Goal: Task Accomplishment & Management: Complete application form

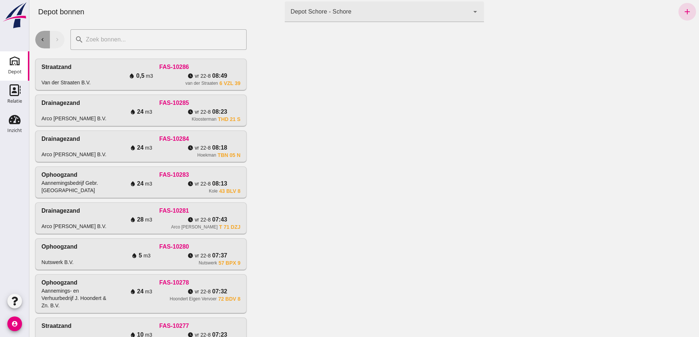
click at [43, 41] on icon "chevron_left" at bounding box center [42, 39] width 7 height 7
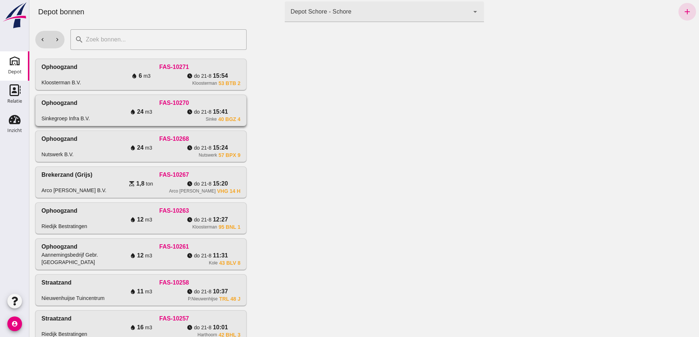
click at [108, 116] on div "water_drop 24 m3" at bounding box center [141, 112] width 66 height 9
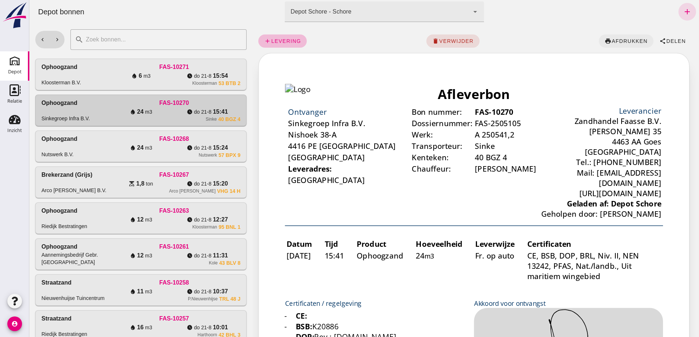
click span "afdrukken"
click at [60, 40] on icon "chevron_right" at bounding box center [57, 39] width 7 height 7
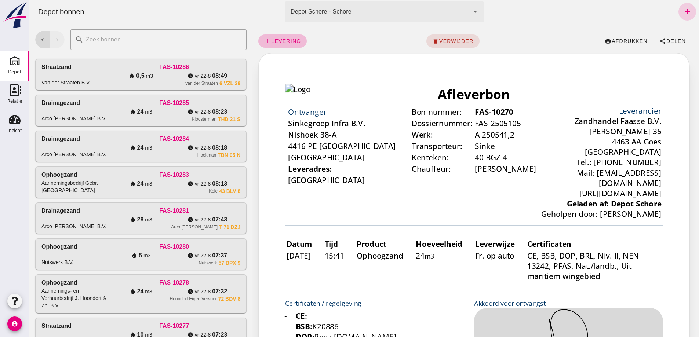
click at [683, 13] on icon "add" at bounding box center [687, 11] width 9 height 9
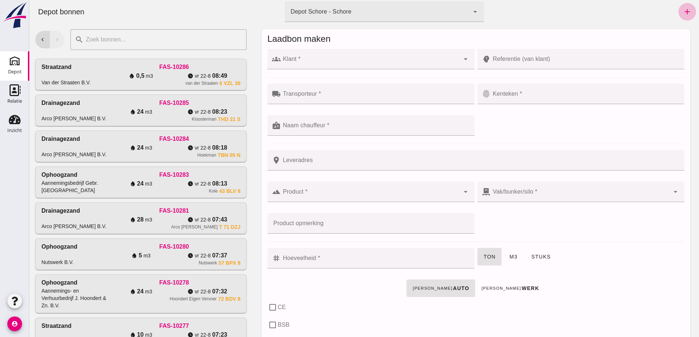
click input "Klant *"
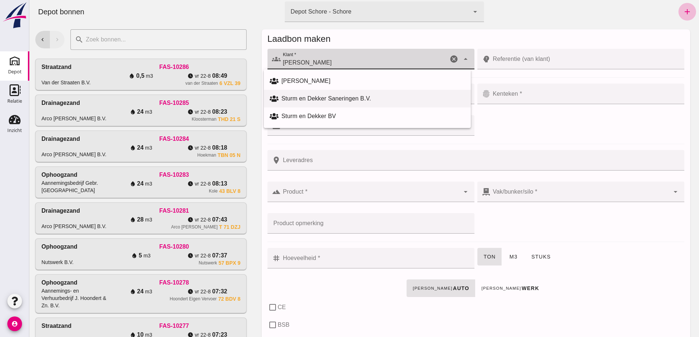
click at [322, 99] on div "Sturm en Dekker Saneringen B.V." at bounding box center [372, 98] width 183 height 9
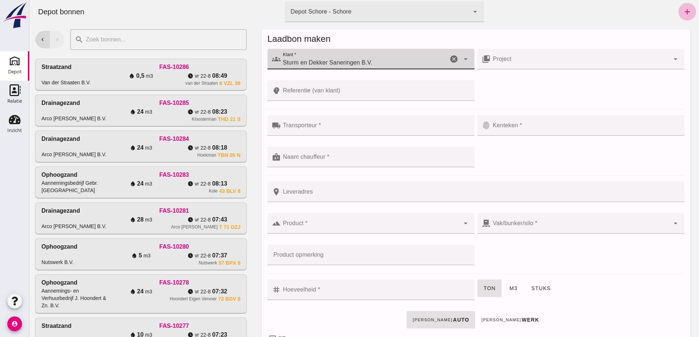
type input "Sturm en Dekker Saneringen B.V."
click input "Referentie (van klant)"
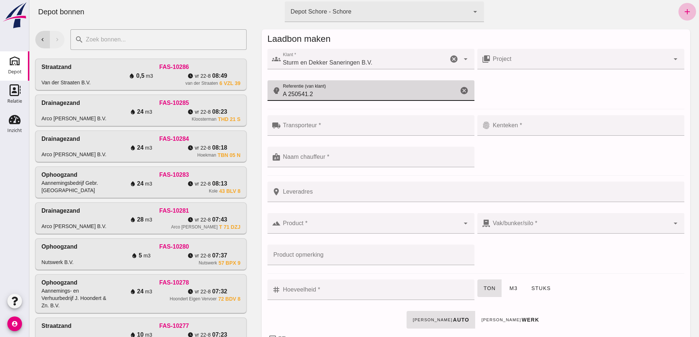
type input "A 250541.2"
click input "Transporteur *"
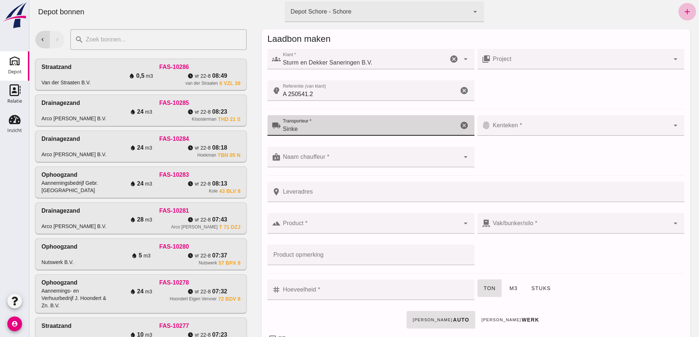
type input "Sinke"
click div
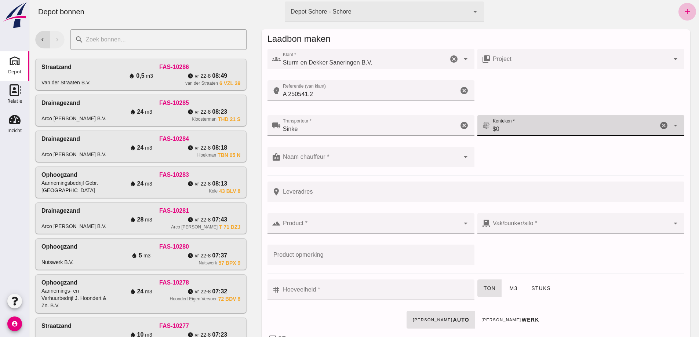
type input "$"
type input "40 BGZ 1"
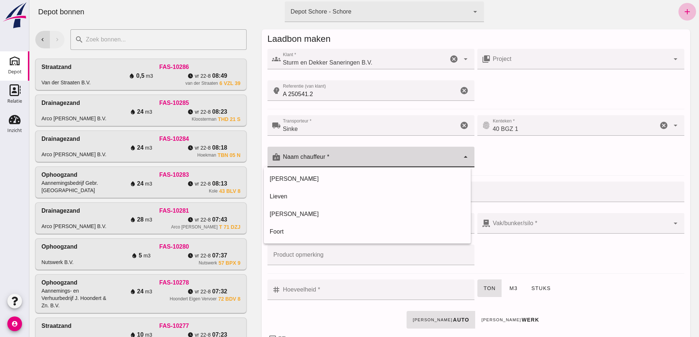
click div
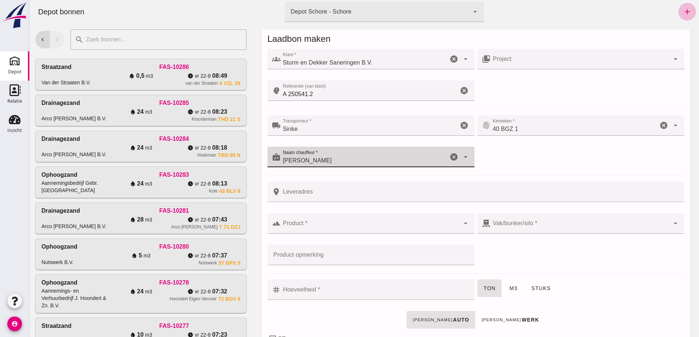
type input "[PERSON_NAME]"
click input "Leveradres"
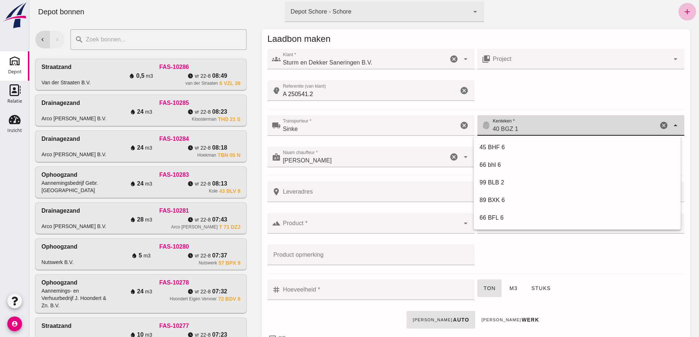
click input "40 BGZ 1"
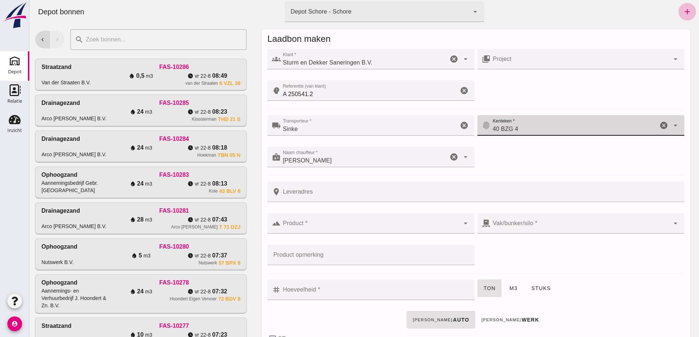
type input "40 BZG 4"
click input "Leveradres"
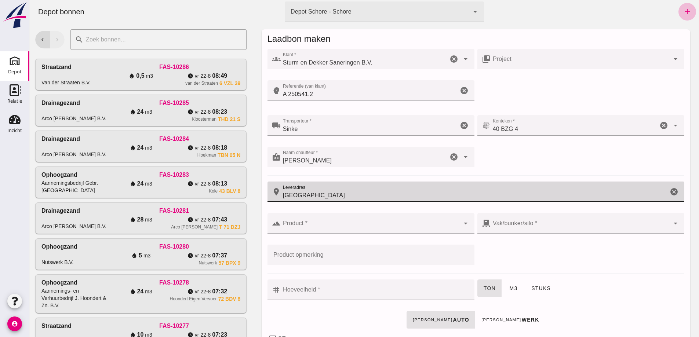
type input "[GEOGRAPHIC_DATA]"
click div
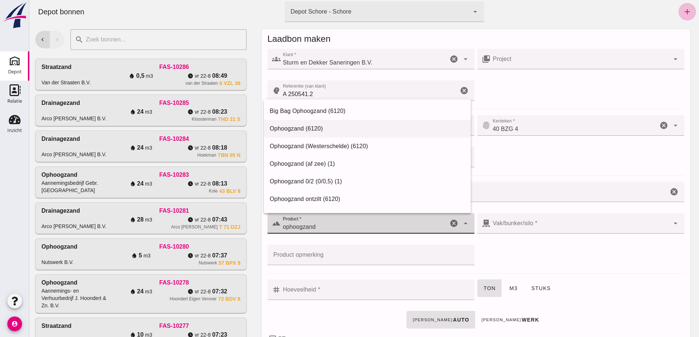
click at [303, 128] on div "Ophoogzand (6120)" at bounding box center [367, 128] width 195 height 9
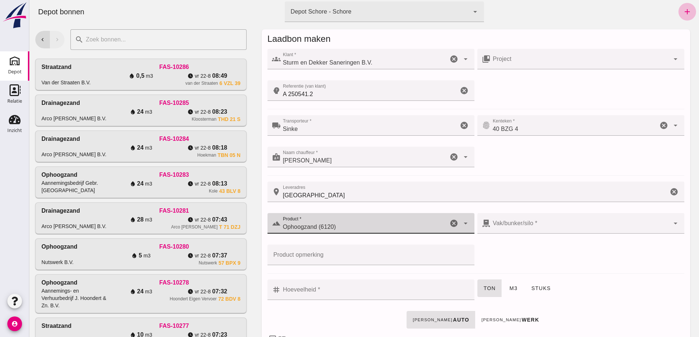
type input "Ophoogzand (6120)"
click div
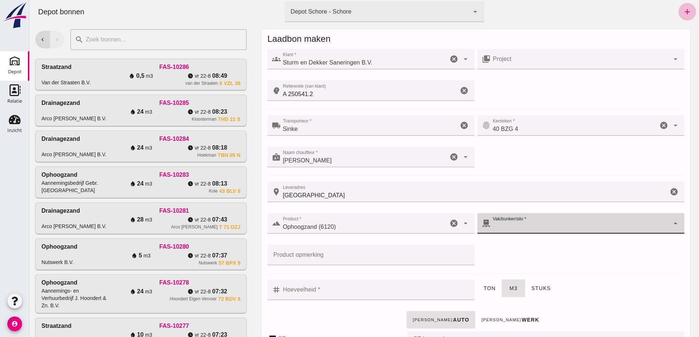
checkbox input "true"
type input "40"
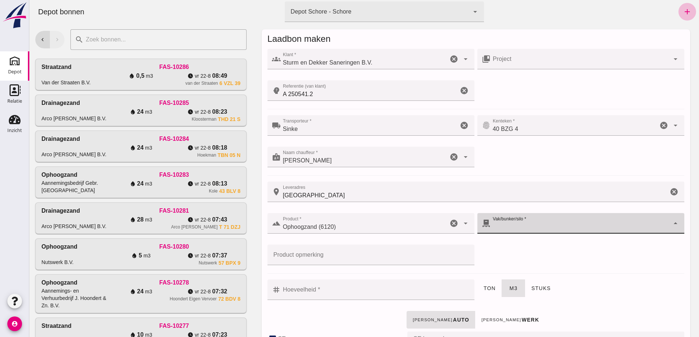
checkbox input "true"
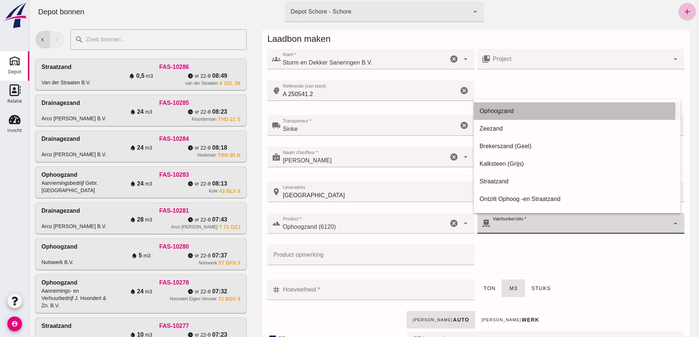
click at [499, 109] on div "Ophoogzand" at bounding box center [577, 111] width 195 height 9
type input "39"
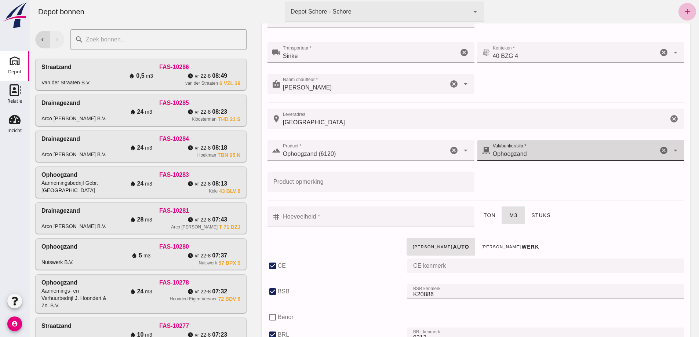
scroll to position [73, 0]
click input "Hoeveelheid *"
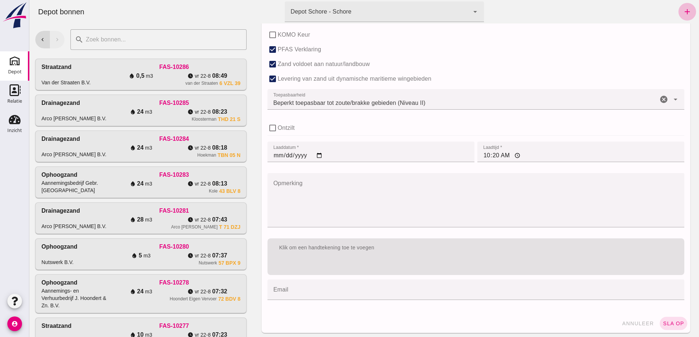
scroll to position [485, 0]
type input "24"
click input "[DATE]"
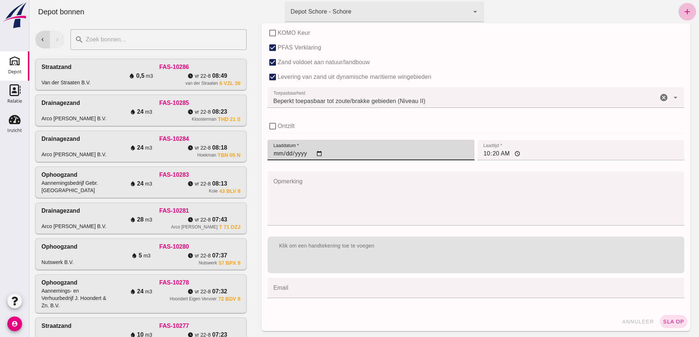
type input "[DATE]"
click input "10:20"
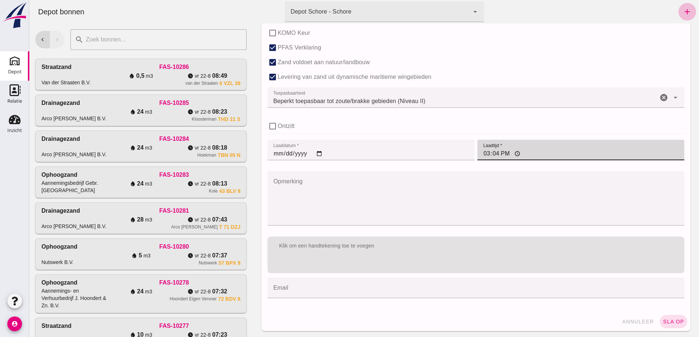
type input "15:41"
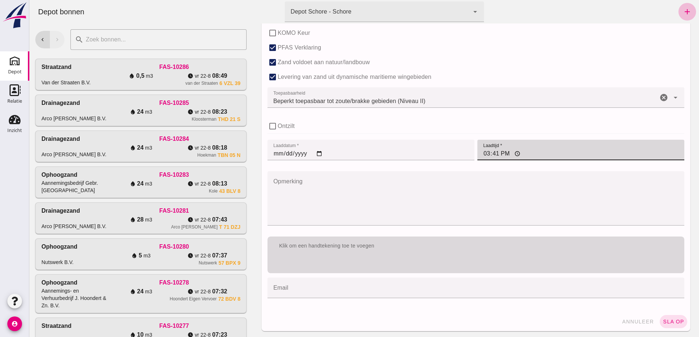
click at [319, 265] on div "Klik om een handtekening toe te voegen" at bounding box center [476, 255] width 417 height 37
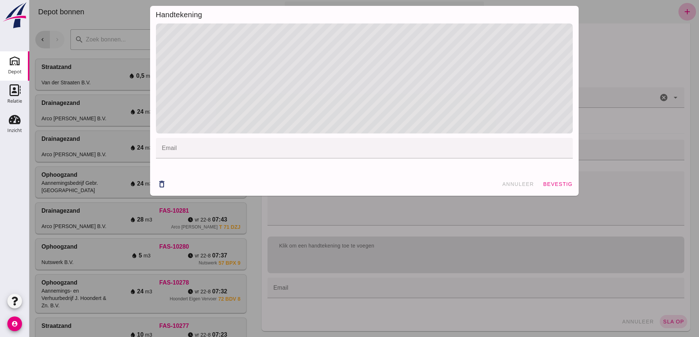
click div
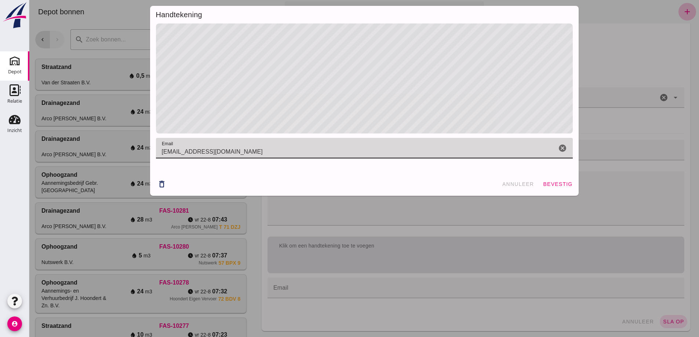
type input "[EMAIL_ADDRESS][DOMAIN_NAME]"
click at [171, 151] on span "[EMAIL_ADDRESS][DOMAIN_NAME]" at bounding box center [212, 152] width 101 height 9
click at [170, 148] on span "[EMAIL_ADDRESS][DOMAIN_NAME]" at bounding box center [212, 152] width 101 height 9
click at [171, 150] on span "[EMAIL_ADDRESS][DOMAIN_NAME]" at bounding box center [212, 152] width 101 height 9
click at [171, 151] on span "[EMAIL_ADDRESS][DOMAIN_NAME]" at bounding box center [212, 152] width 101 height 9
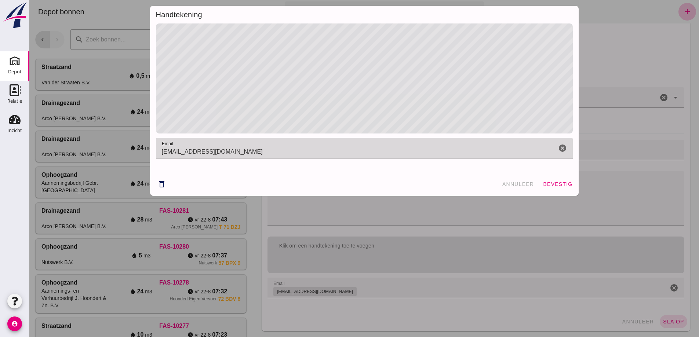
click at [171, 151] on span "[EMAIL_ADDRESS][DOMAIN_NAME]" at bounding box center [212, 152] width 101 height 9
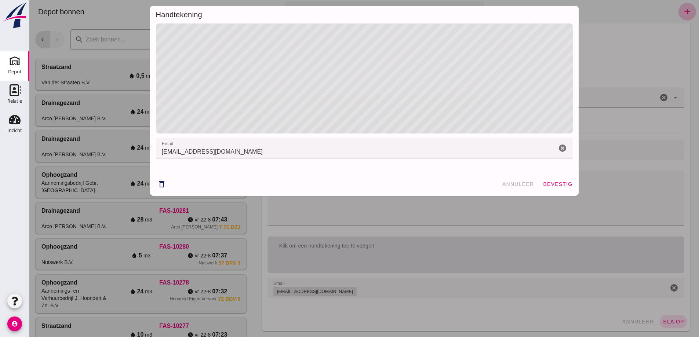
click input "email"
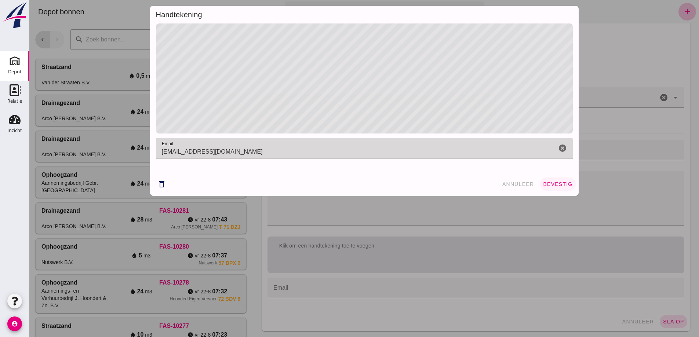
type input "[EMAIL_ADDRESS][DOMAIN_NAME]"
click button "bevestig"
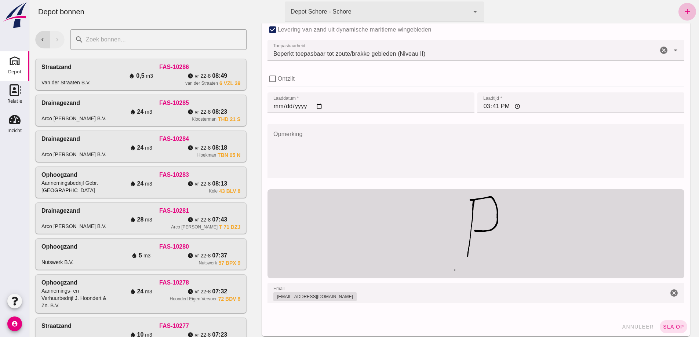
scroll to position [538, 0]
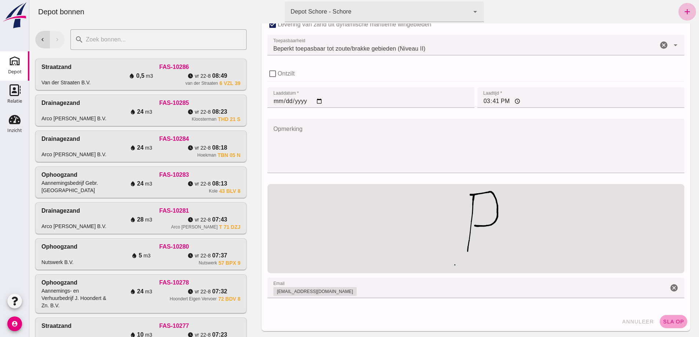
click span "sla op"
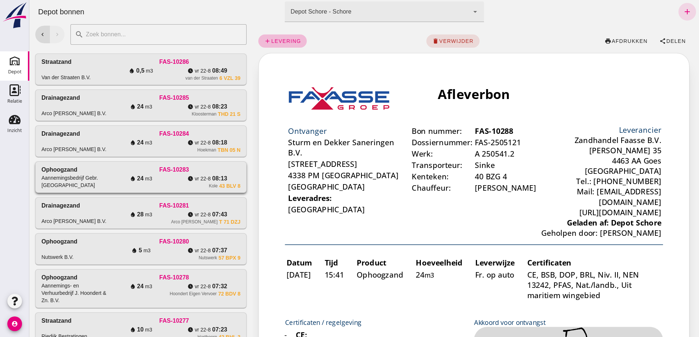
scroll to position [0, 0]
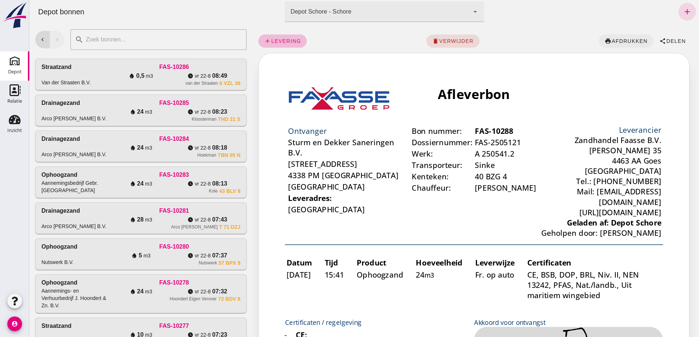
click span "afdrukken"
click at [40, 36] on button "chevron_left" at bounding box center [42, 40] width 15 height 18
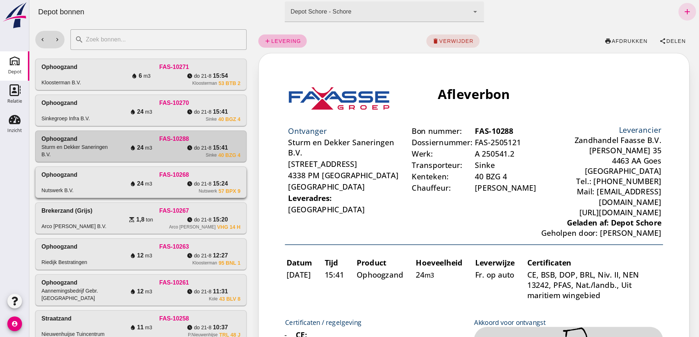
click at [108, 188] on div "water_drop 24 m3" at bounding box center [141, 183] width 66 height 9
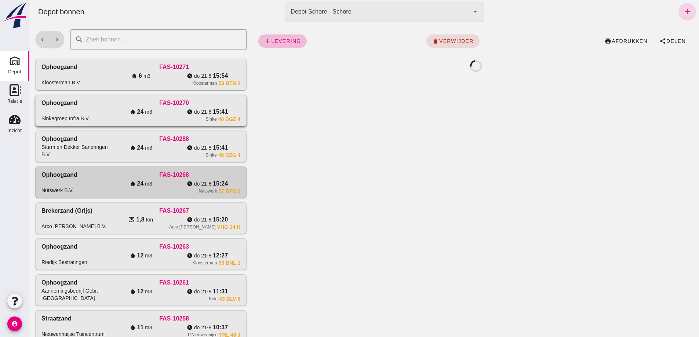
click div "FAS-10270"
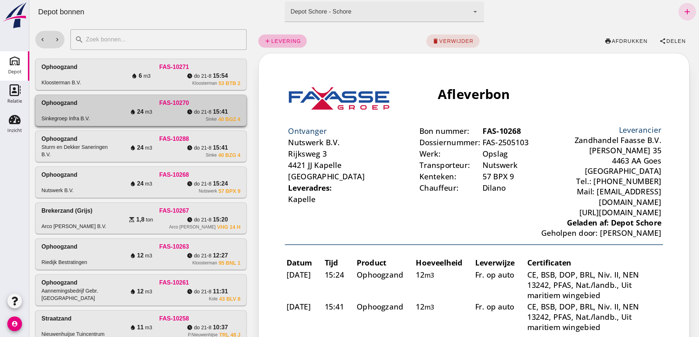
click at [108, 116] on div "water_drop 24 m3" at bounding box center [141, 112] width 66 height 9
click div "FAS-10288"
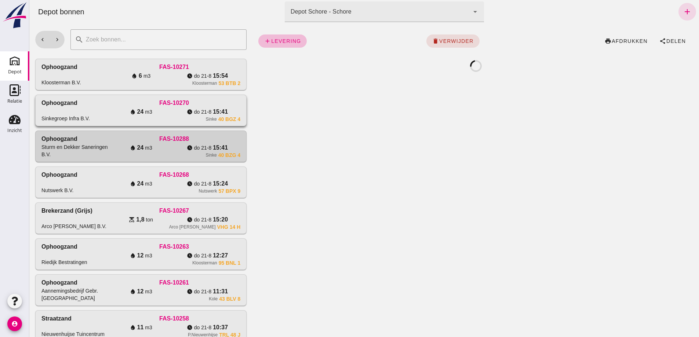
click div "FAS-10270"
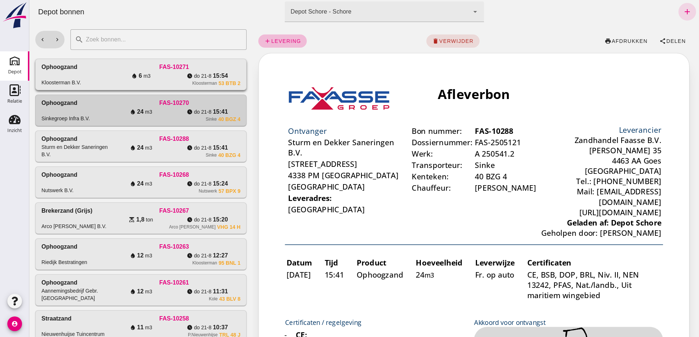
click div "FAS-10271"
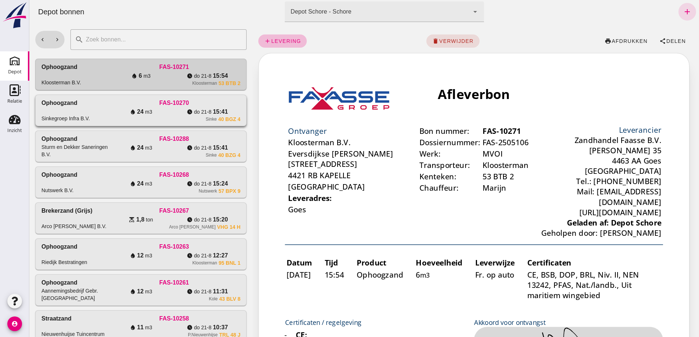
click at [88, 122] on div "Ophoogzand Sinkegroep Infra B.V." at bounding box center [74, 110] width 66 height 23
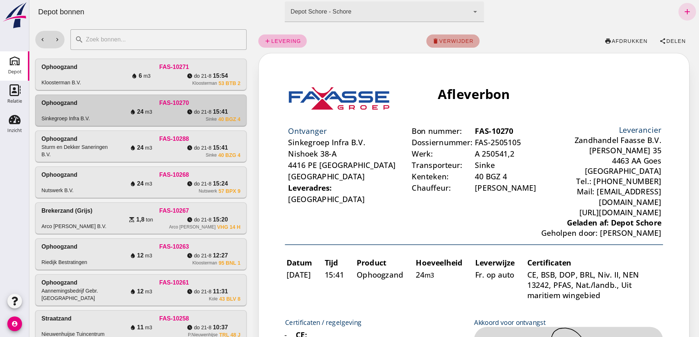
click span "verwijder"
click span "bevestig"
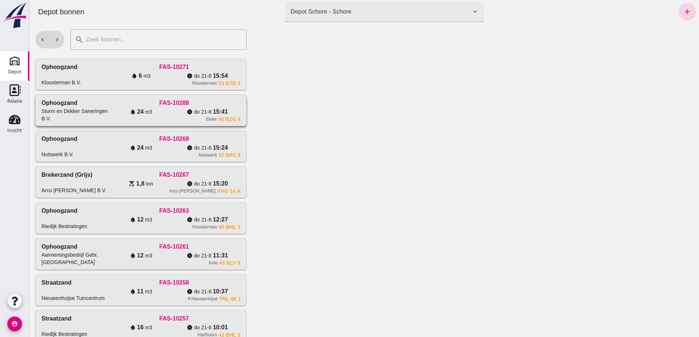
click at [158, 116] on div "water_drop 24 m3" at bounding box center [141, 112] width 66 height 9
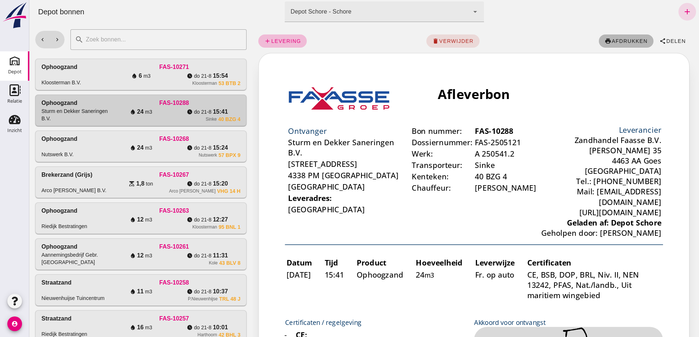
click span "afdrukken"
click button "print afdrukken"
click at [40, 40] on icon "chevron_left" at bounding box center [42, 39] width 7 height 7
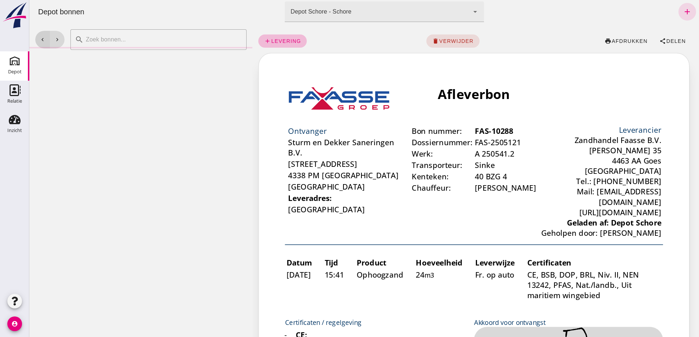
click at [41, 41] on icon "chevron_left" at bounding box center [42, 39] width 7 height 7
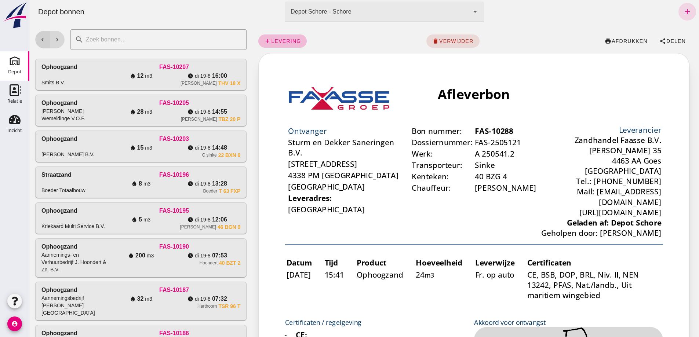
click at [41, 41] on icon "chevron_left" at bounding box center [42, 39] width 7 height 7
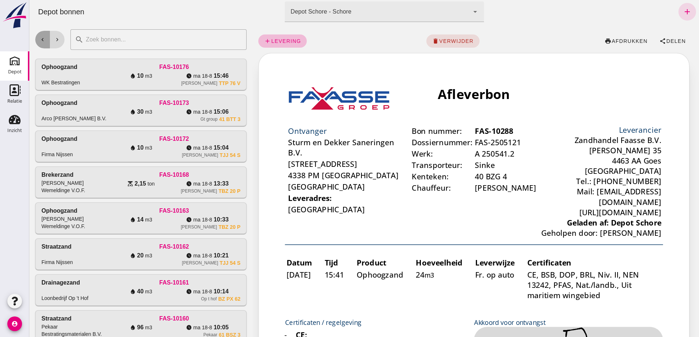
click at [42, 41] on icon "chevron_left" at bounding box center [42, 39] width 7 height 7
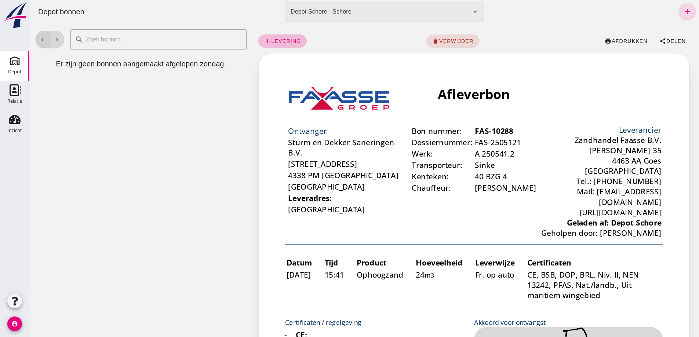
click at [42, 41] on icon "chevron_left" at bounding box center [42, 39] width 7 height 7
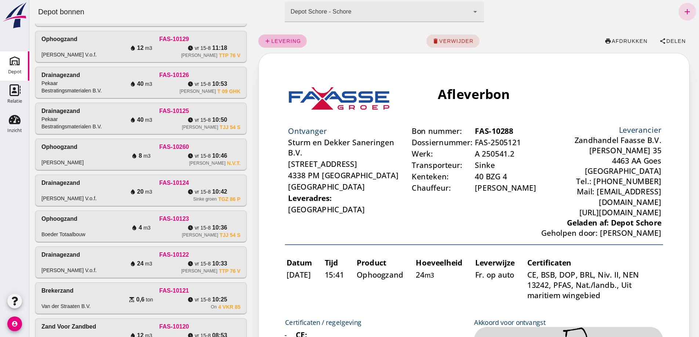
scroll to position [440, 0]
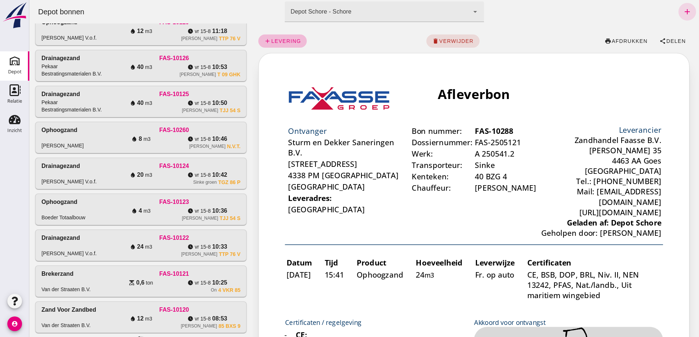
click div "FAS-10130"
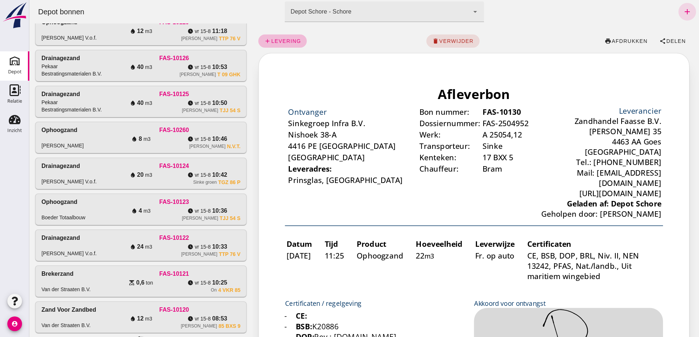
scroll to position [0, 0]
click span "afdrukken"
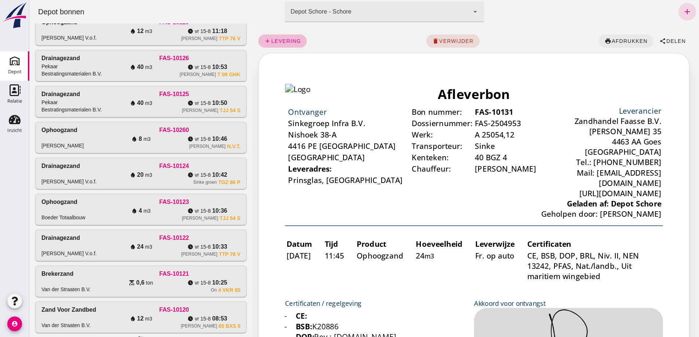
click span "afdrukken"
click button "print afdrukken"
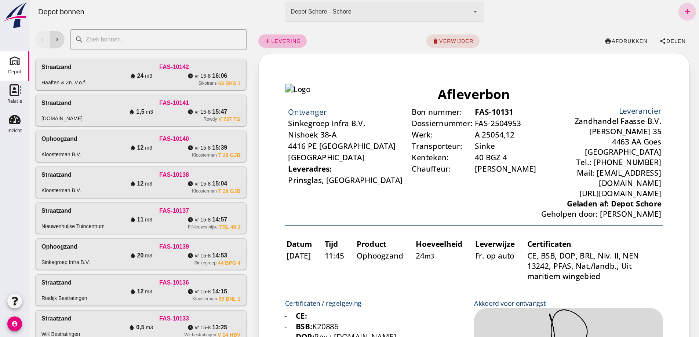
click at [683, 11] on icon "add" at bounding box center [687, 11] width 9 height 9
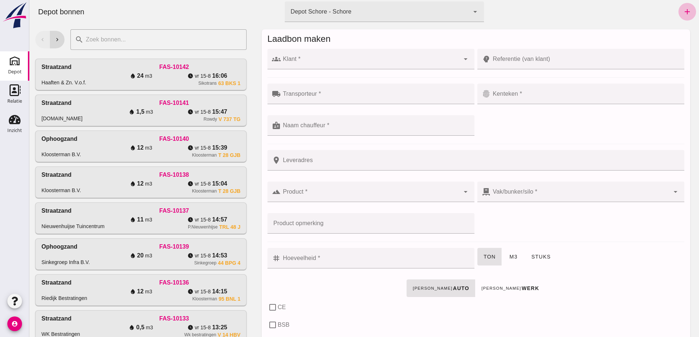
click div
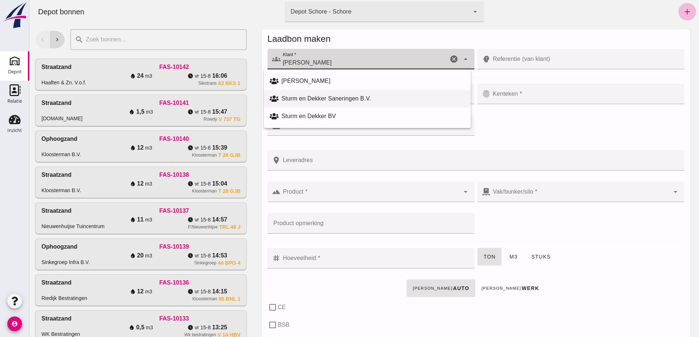
click at [330, 101] on div "Sturm en Dekker Saneringen B.V." at bounding box center [372, 98] width 183 height 9
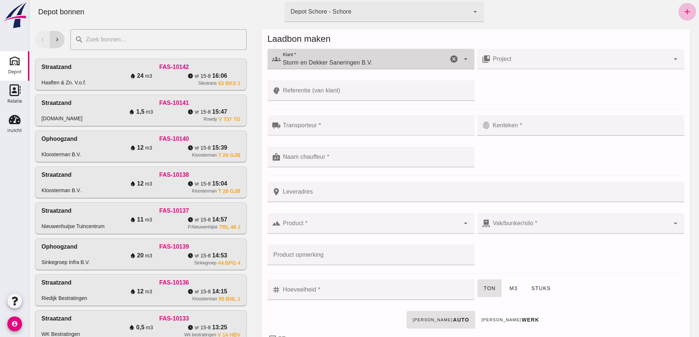
type input "Sturm en Dekker Saneringen B.V."
click input "Referentie (van klant)"
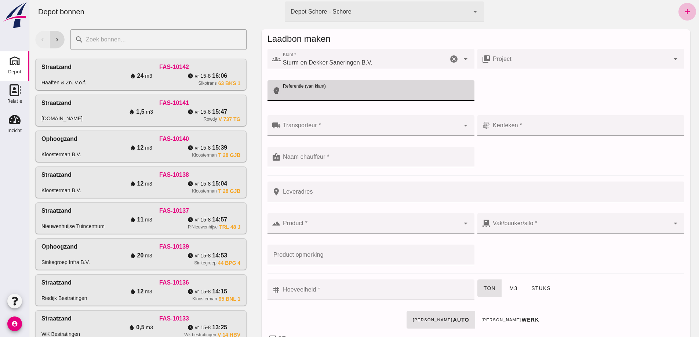
type input "2"
type input "A 250541.2"
click input "Transporteur *"
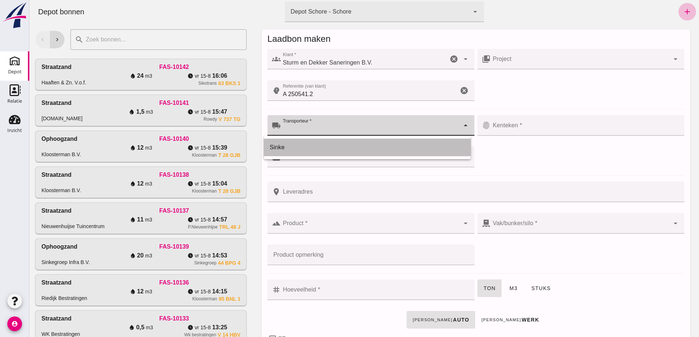
click at [276, 148] on div "Sinke" at bounding box center [367, 147] width 195 height 9
type input "Sinke"
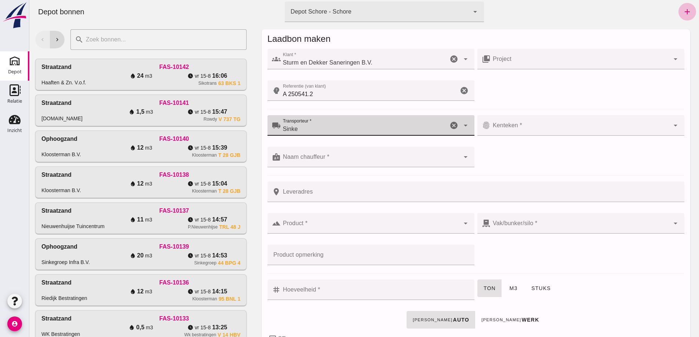
click div
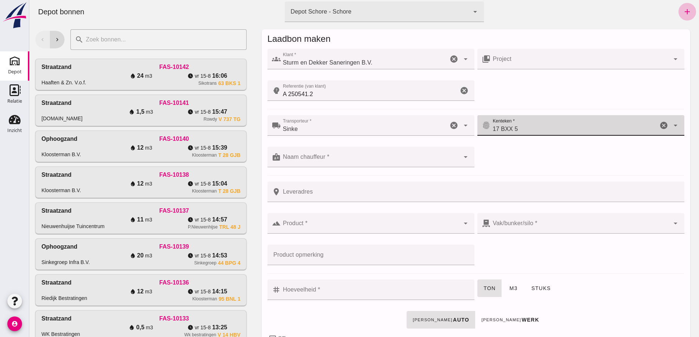
type input "17 BXX 5"
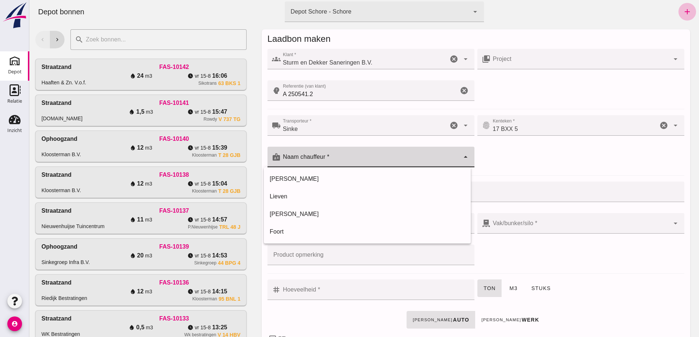
click div
type input "b"
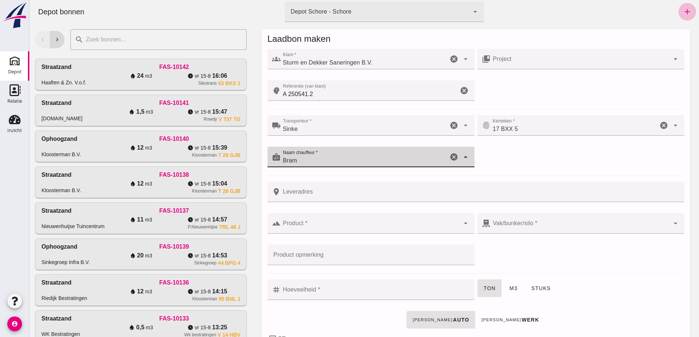
type input "Bram"
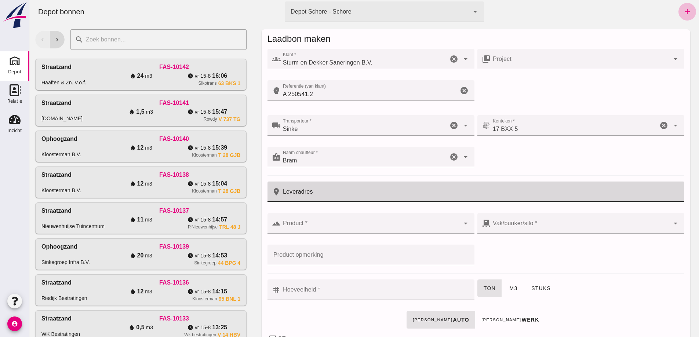
click input "Leveradres"
type input "[GEOGRAPHIC_DATA]"
click input "Product *"
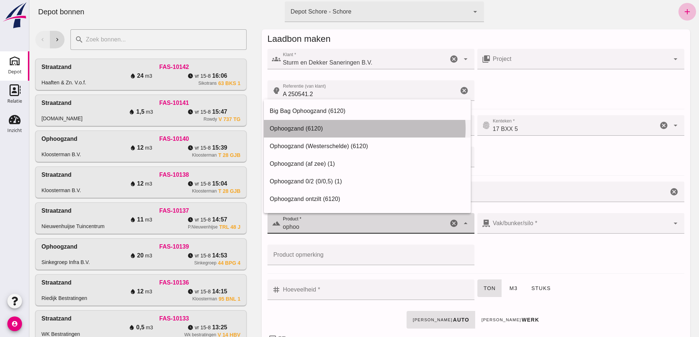
click at [294, 127] on div "Ophoogzand (6120)" at bounding box center [367, 128] width 195 height 9
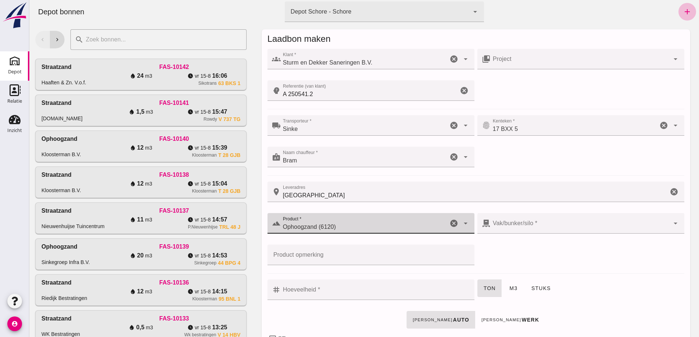
type input "Ophoogzand (6120)"
click div
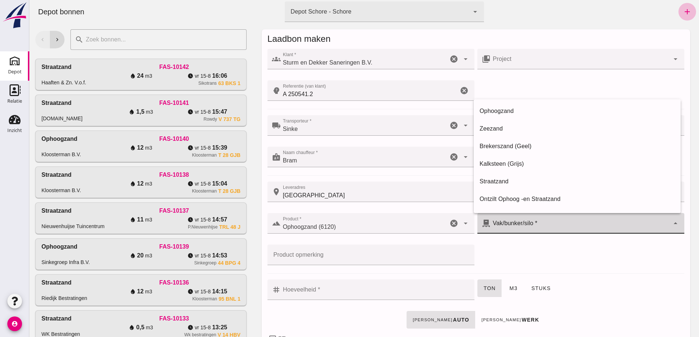
type input "39"
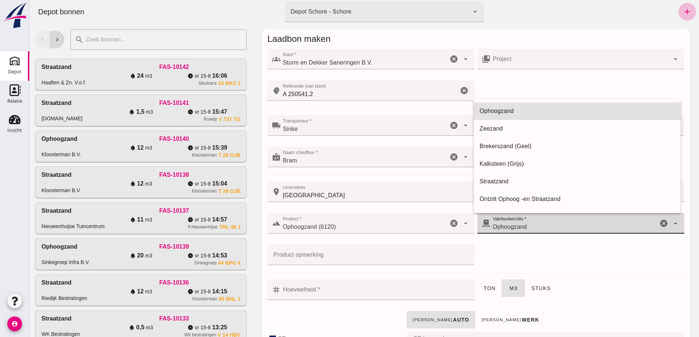
checkbox input "true"
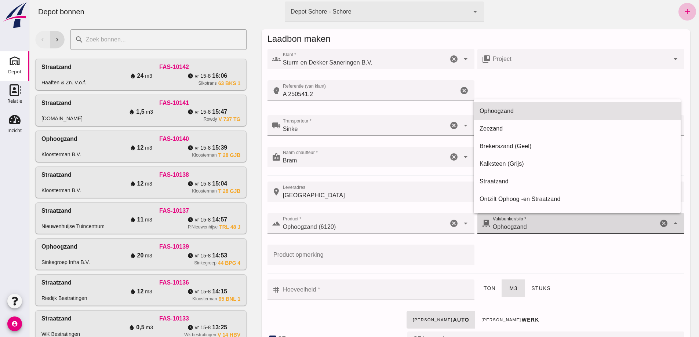
checkbox input "true"
type input "40"
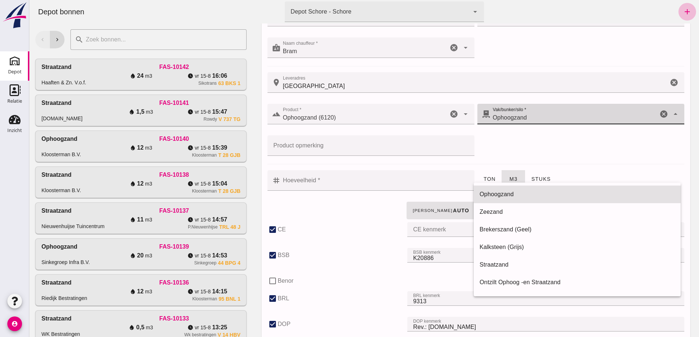
scroll to position [110, 0]
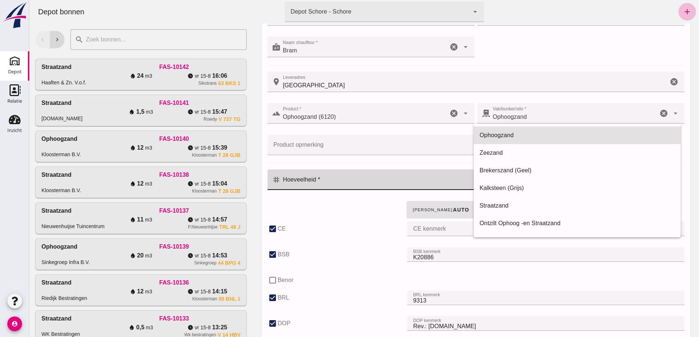
click input "Hoeveelheid *"
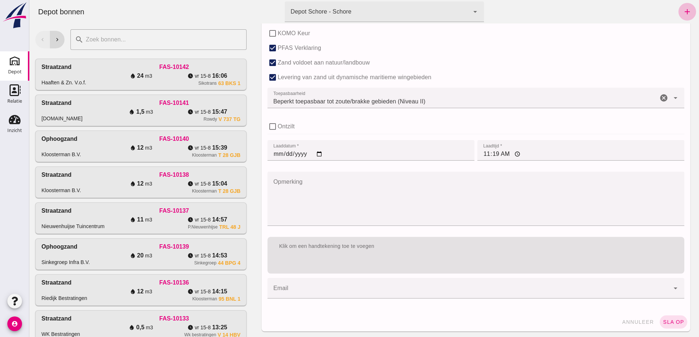
scroll to position [485, 0]
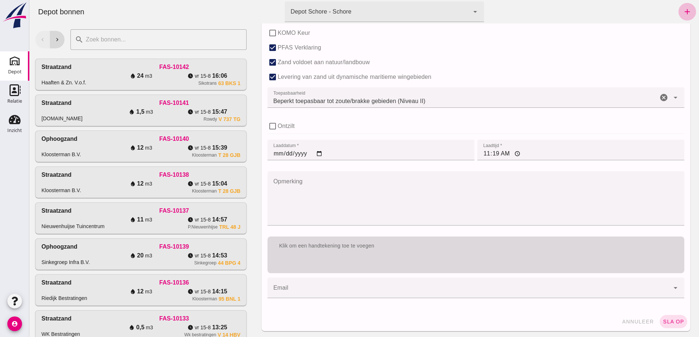
type input "22"
click div "Klik om een handtekening toe te voegen"
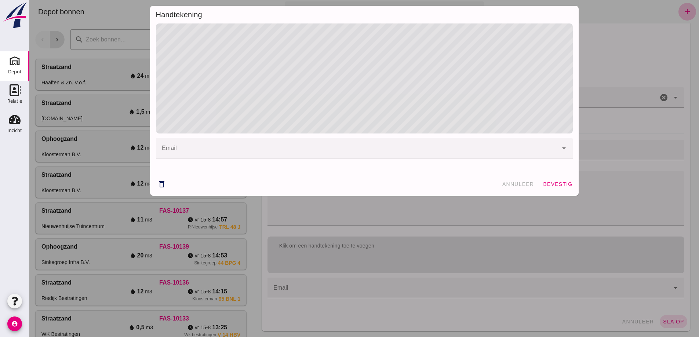
click input "email"
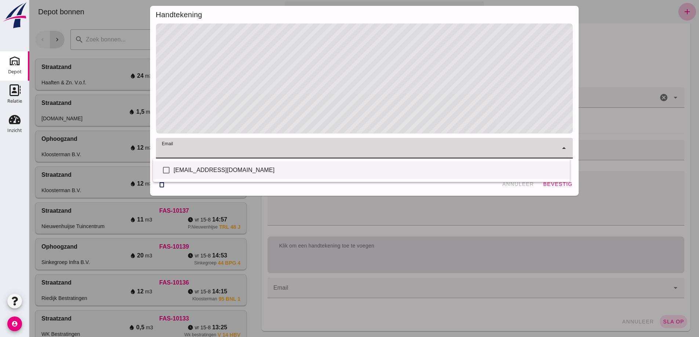
drag, startPoint x: 206, startPoint y: 168, endPoint x: 214, endPoint y: 170, distance: 8.7
click at [206, 168] on div "[EMAIL_ADDRESS][DOMAIN_NAME]" at bounding box center [369, 170] width 390 height 9
checkbox input "true"
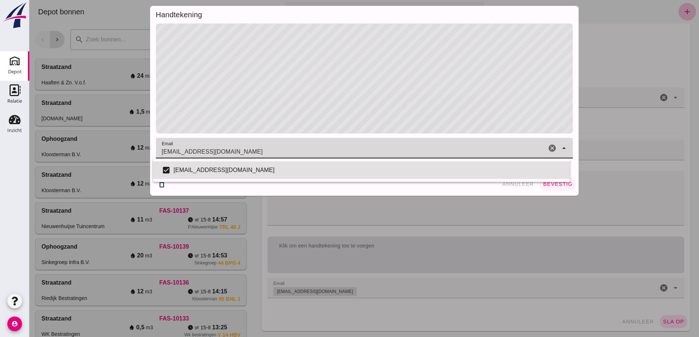
click span "bevestig"
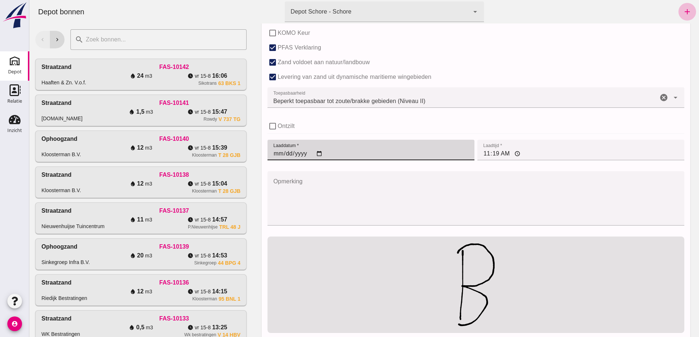
click input "[DATE]"
type input "[DATE]"
click input "11:19"
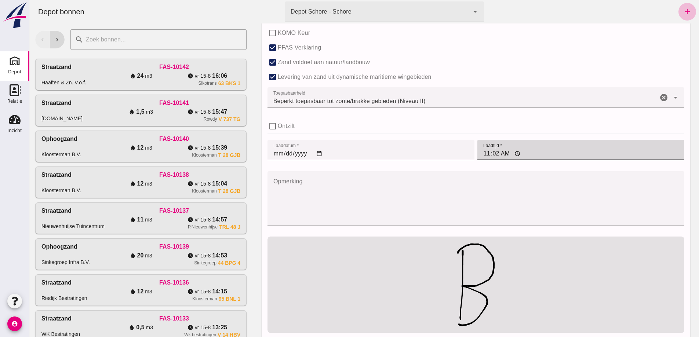
type input "11:26"
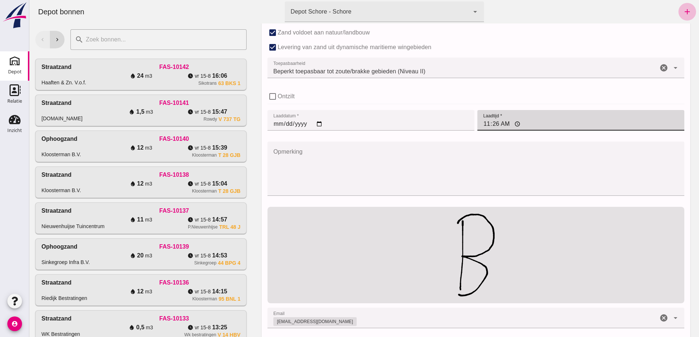
scroll to position [545, 0]
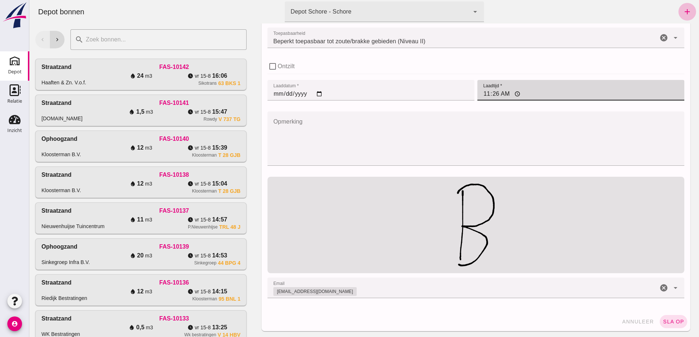
click span "sla op"
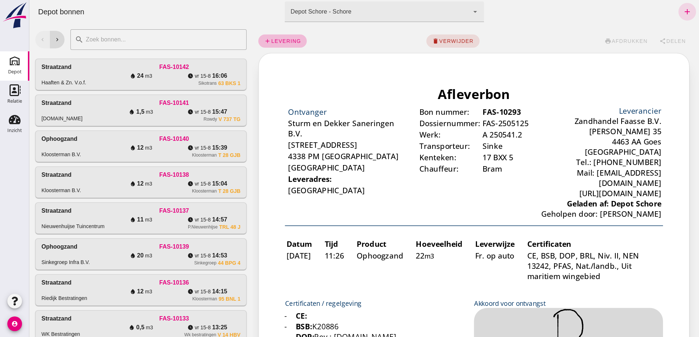
scroll to position [0, 0]
click at [684, 10] on icon "add" at bounding box center [687, 11] width 9 height 9
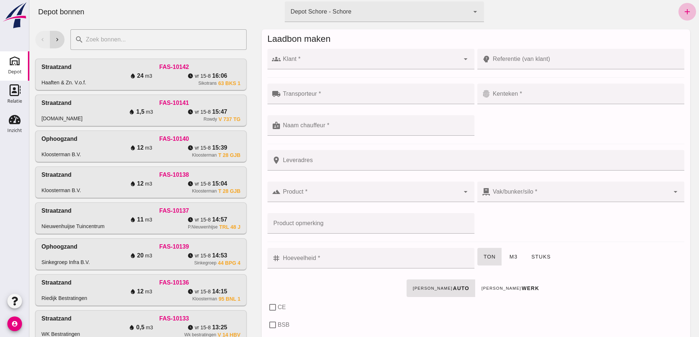
click input "Klant *"
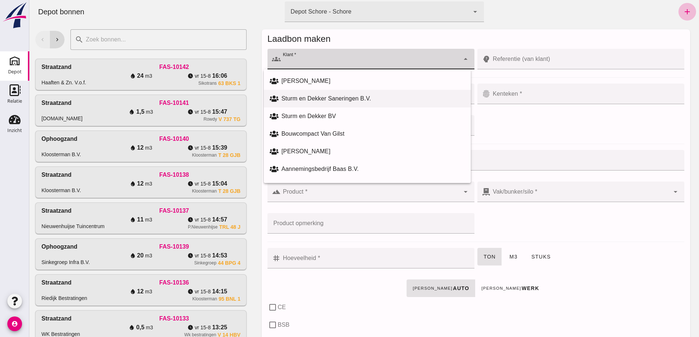
click at [340, 98] on div "Sturm en Dekker Saneringen B.V." at bounding box center [372, 98] width 183 height 9
type input "Sturm en Dekker Saneringen B.V."
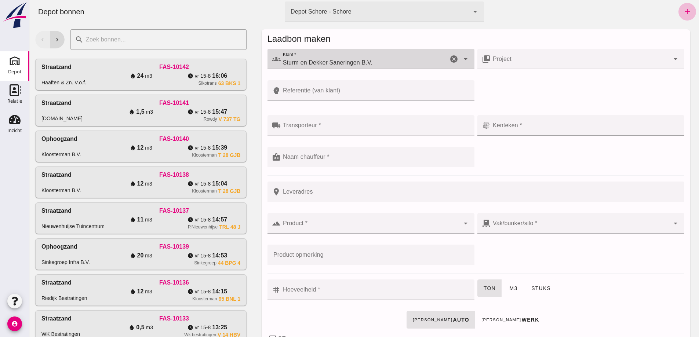
click input "Referentie (van klant)"
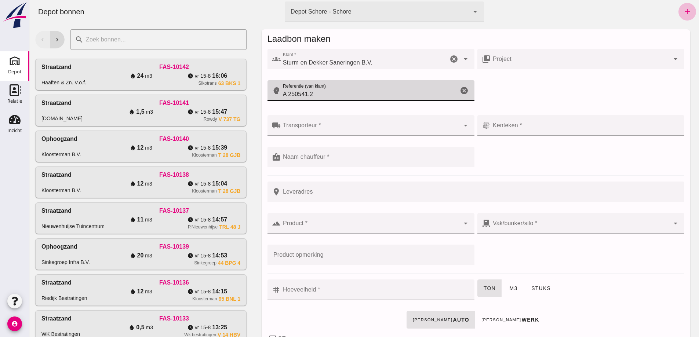
type input "A 250541.2"
click input "Transporteur *"
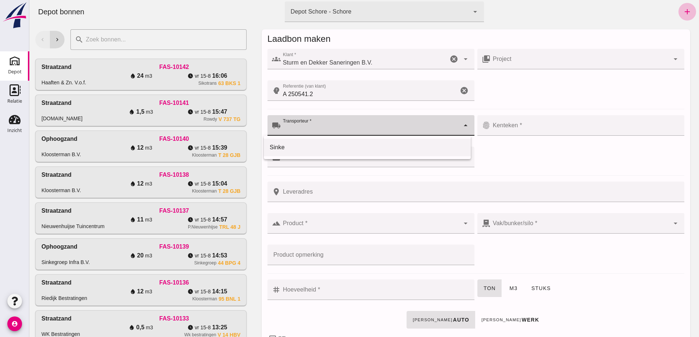
click at [290, 145] on div "Sinke" at bounding box center [367, 147] width 195 height 9
type input "Sinke"
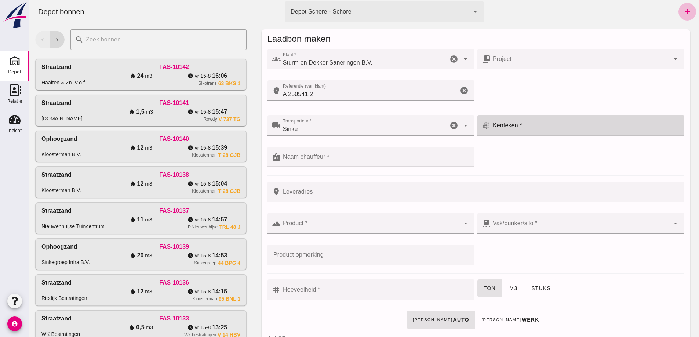
click div
type input "40 BZG 4"
click input "Naam chauffeur *"
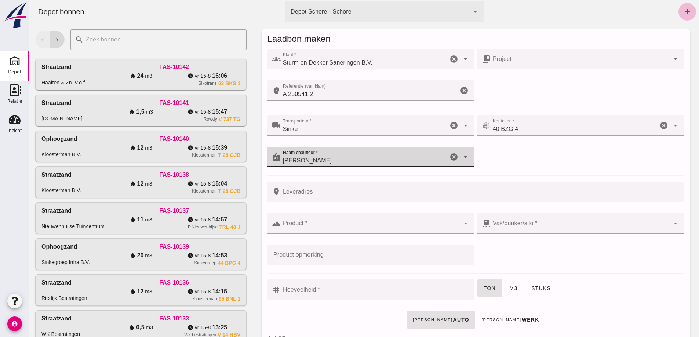
type input "[PERSON_NAME]"
click input "Leveradres"
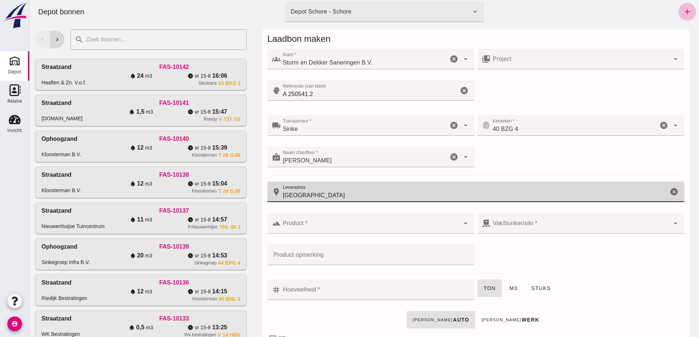
type input "[GEOGRAPHIC_DATA]"
click div
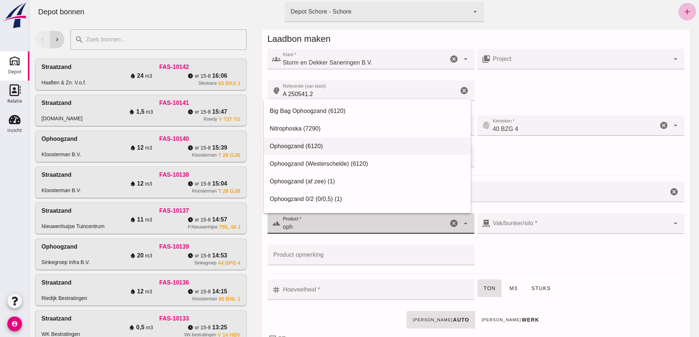
click at [295, 147] on div "Ophoogzand (6120)" at bounding box center [367, 146] width 195 height 9
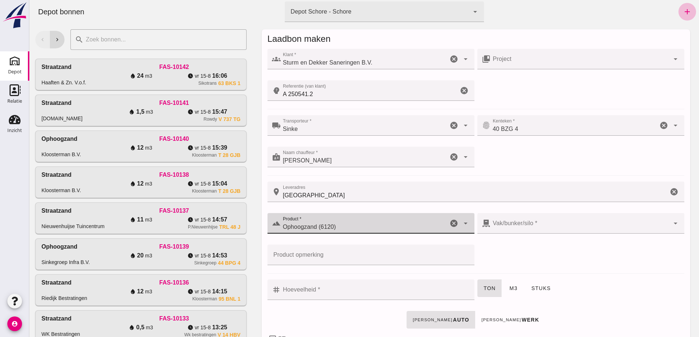
type input "Ophoogzand (6120)"
click div
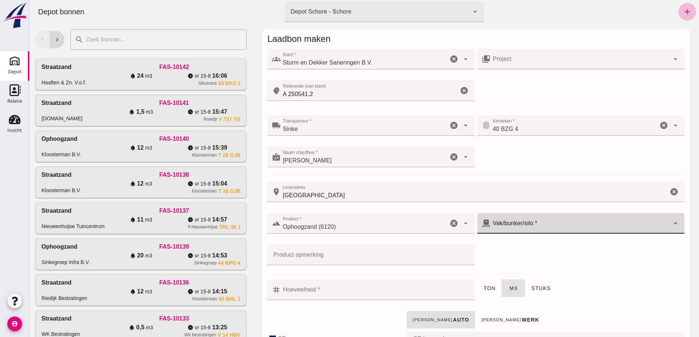
click div
type input "39"
checkbox input "true"
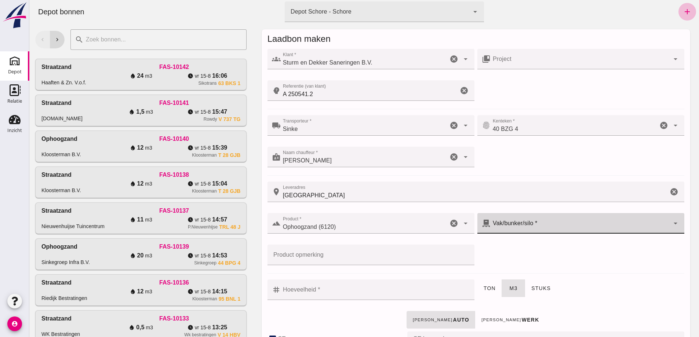
checkbox input "true"
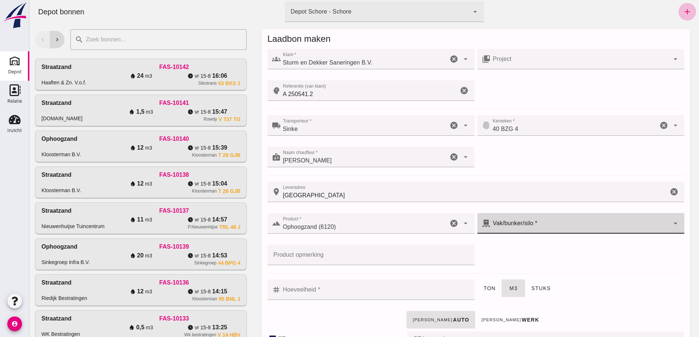
type input "40"
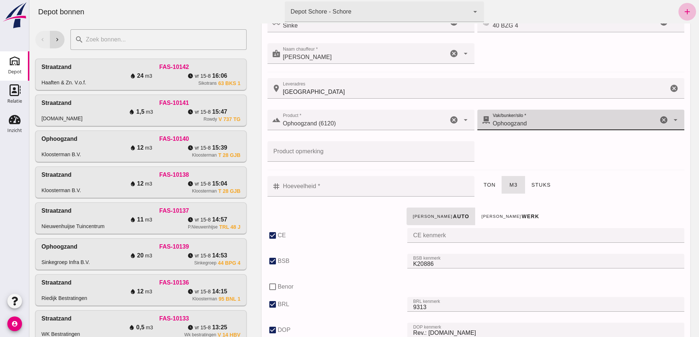
scroll to position [110, 0]
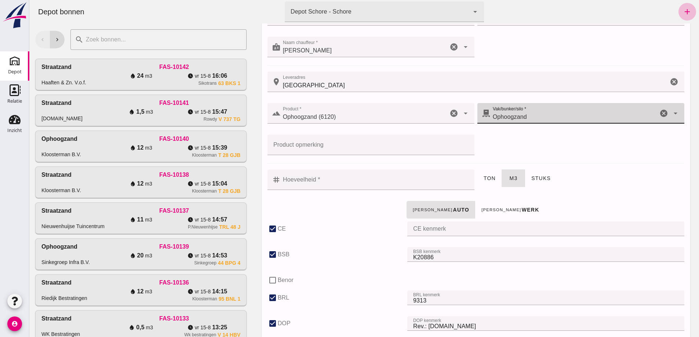
click input "Hoeveelheid *"
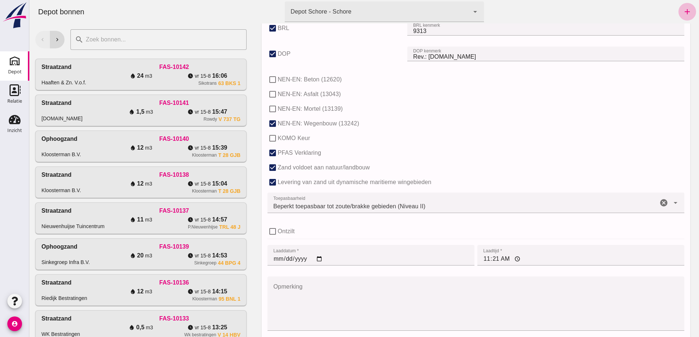
scroll to position [485, 0]
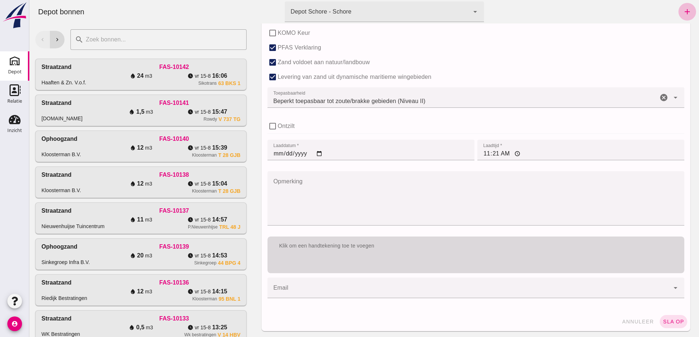
type input "24"
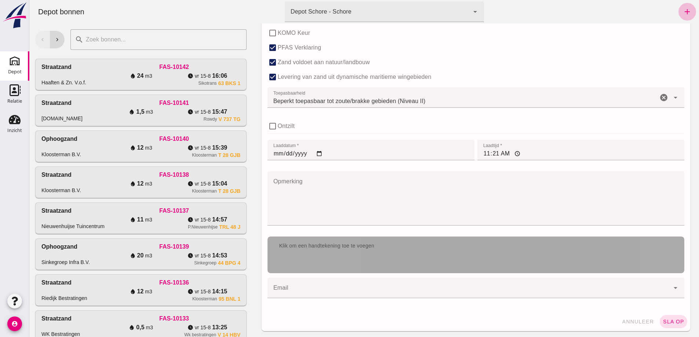
click at [334, 256] on div "Klik om een handtekening toe te voegen" at bounding box center [476, 255] width 417 height 37
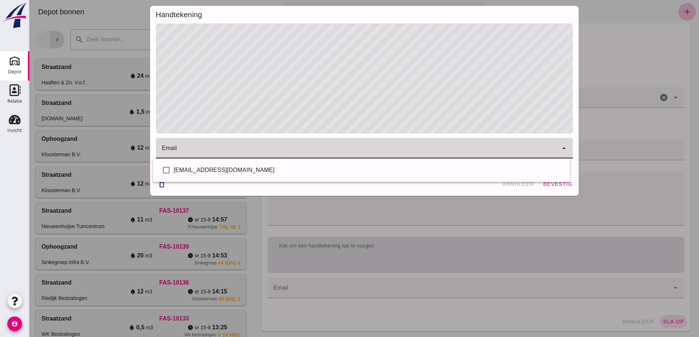
click div
click at [204, 170] on div "[EMAIL_ADDRESS][DOMAIN_NAME]" at bounding box center [369, 170] width 390 height 9
checkbox input "true"
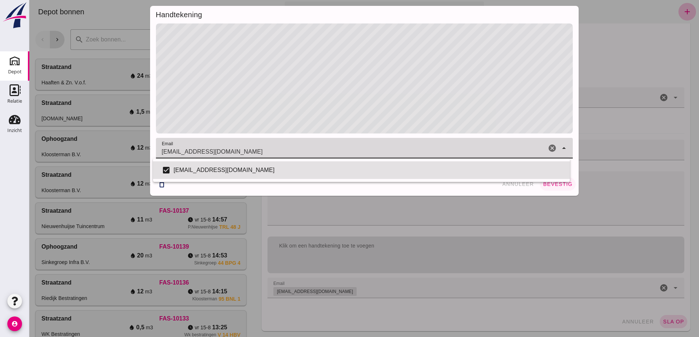
click span "bevestig"
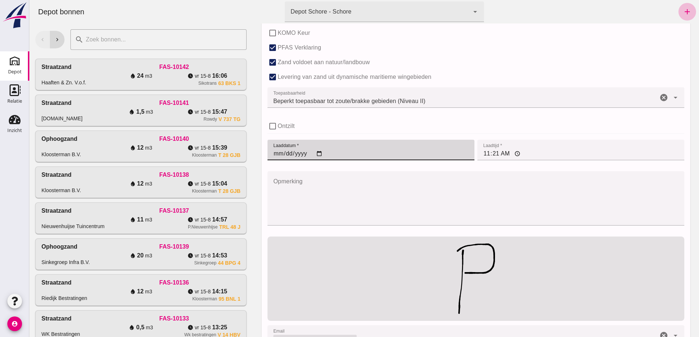
click input "[DATE]"
type input "[DATE]"
click input "11:21"
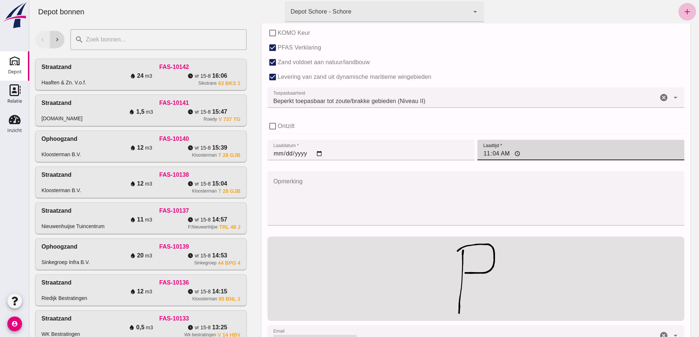
type input "11:46"
click at [683, 12] on icon "add" at bounding box center [687, 11] width 9 height 9
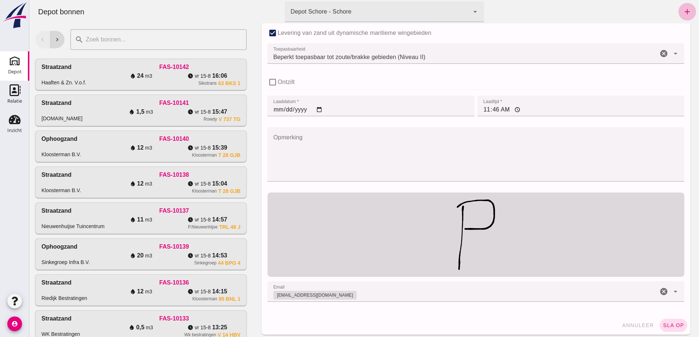
scroll to position [533, 0]
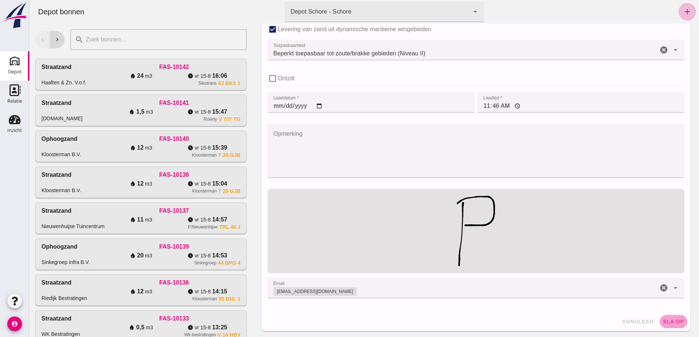
click span "sla op"
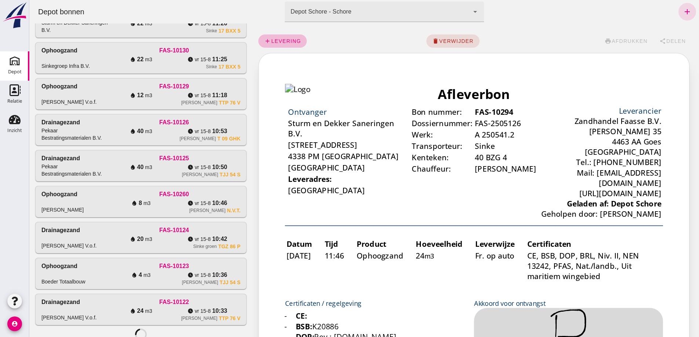
scroll to position [477, 0]
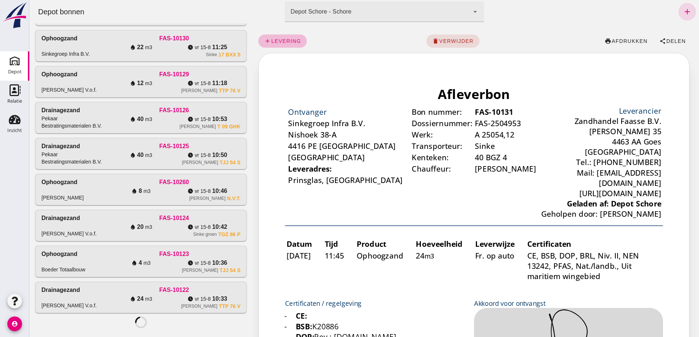
scroll to position [0, 0]
click span "verwijder"
click span "bevestig"
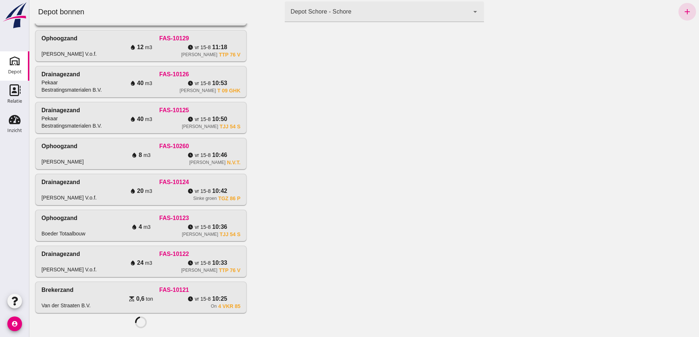
click div "FAS-10130"
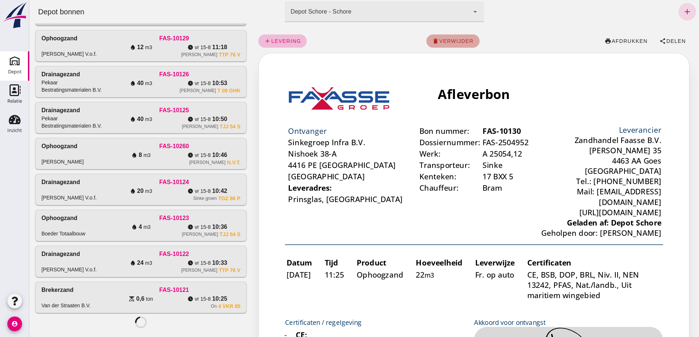
click span "verwijder"
click span "bevestig"
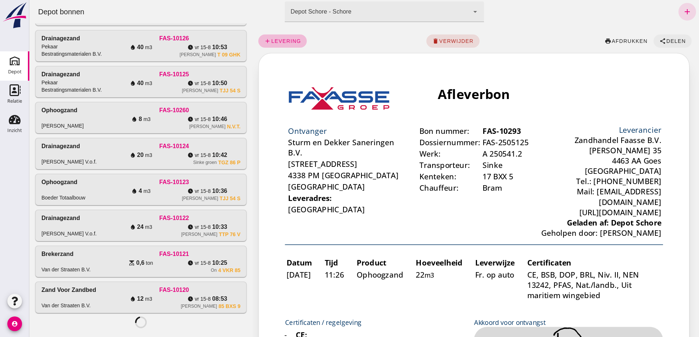
click button "share Delen"
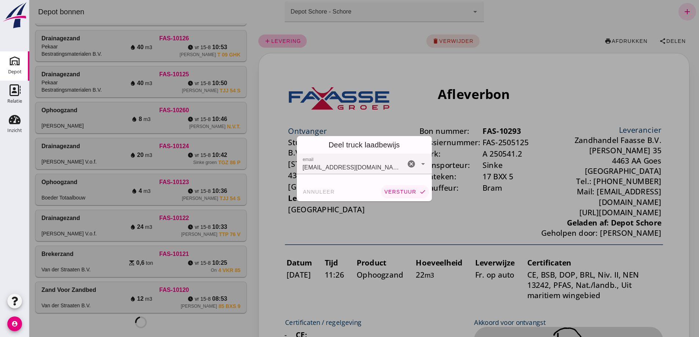
click span "verstuur"
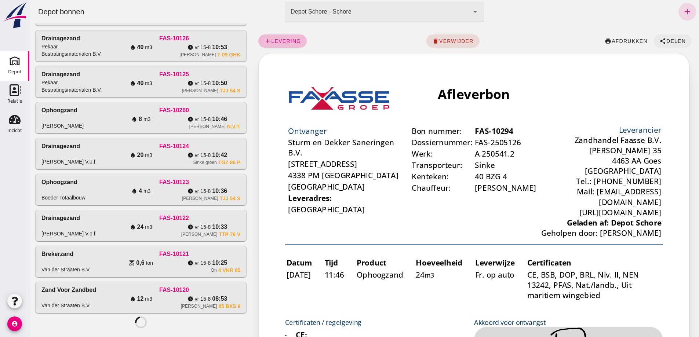
click button "share Delen"
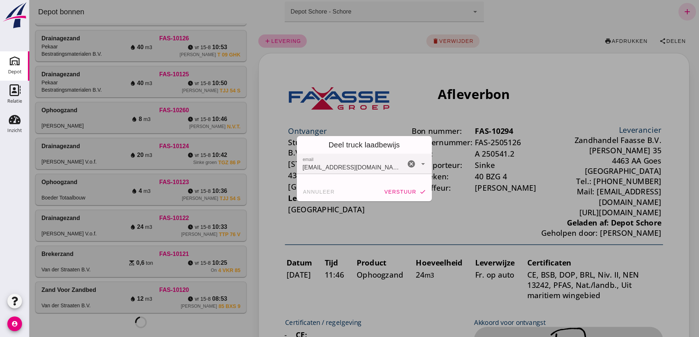
click span "verstuur"
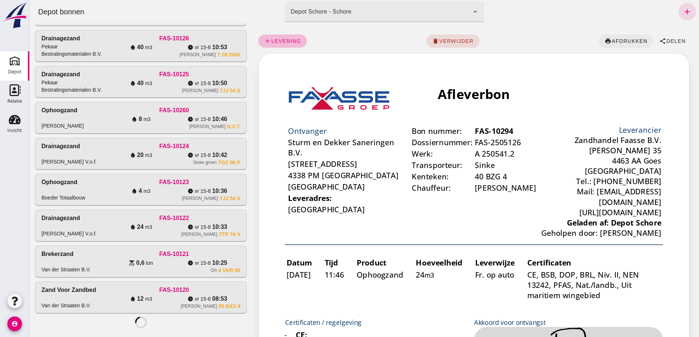
click span "afdrukken"
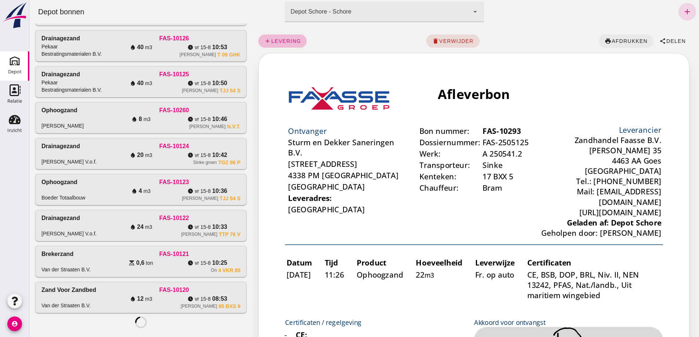
click span "afdrukken"
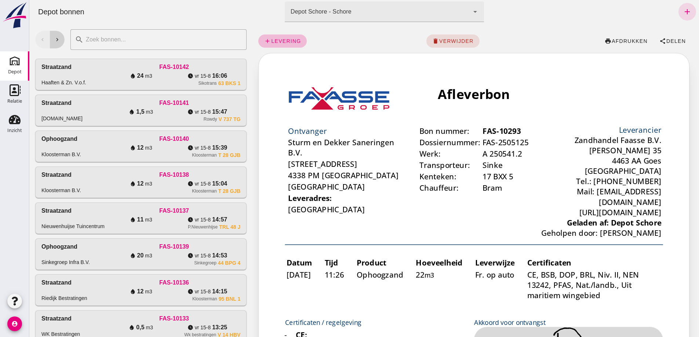
click at [58, 40] on icon "chevron_right" at bounding box center [57, 39] width 7 height 7
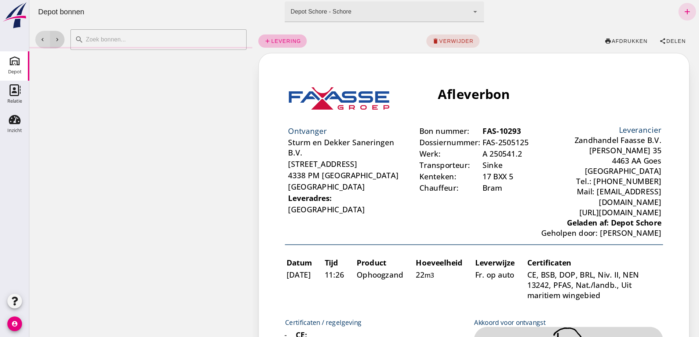
click at [58, 40] on icon "chevron_right" at bounding box center [57, 39] width 7 height 7
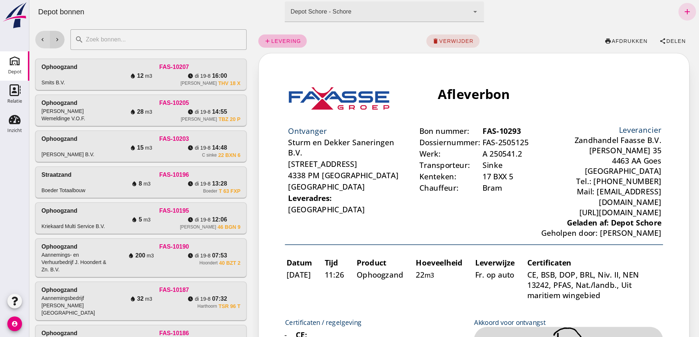
click at [59, 38] on icon "chevron_right" at bounding box center [57, 39] width 7 height 7
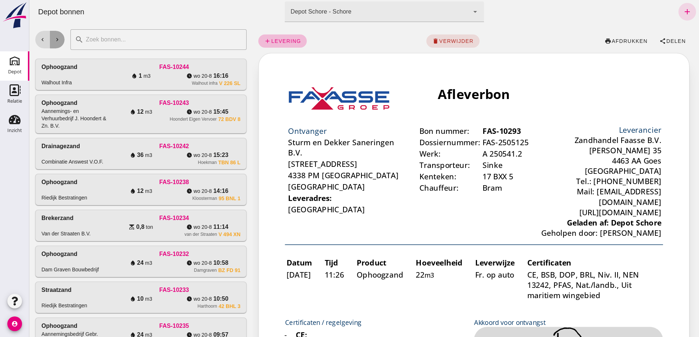
click at [58, 40] on icon "chevron_right" at bounding box center [57, 39] width 7 height 7
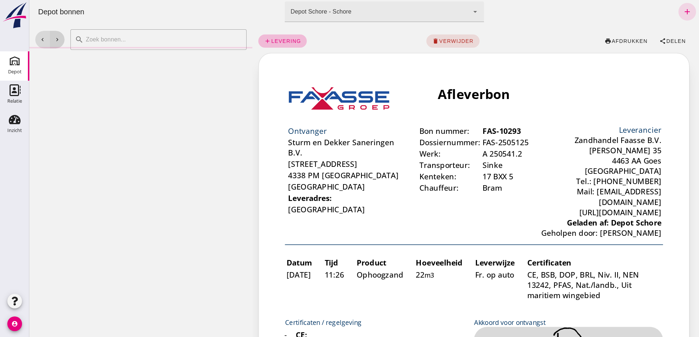
click at [58, 40] on icon "chevron_right" at bounding box center [57, 39] width 7 height 7
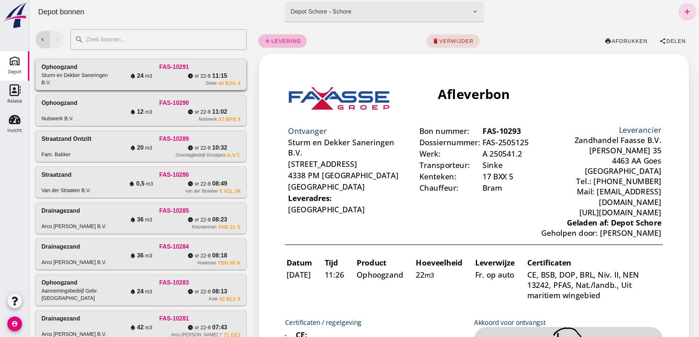
click div "water_drop 24 m3 watch_later vr 22-8 11:15"
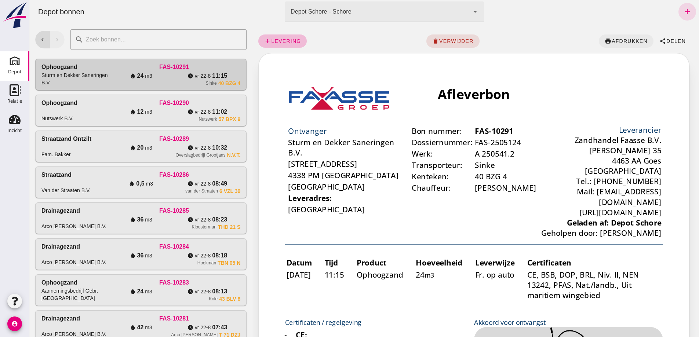
click span "afdrukken"
